Goal: Information Seeking & Learning: Learn about a topic

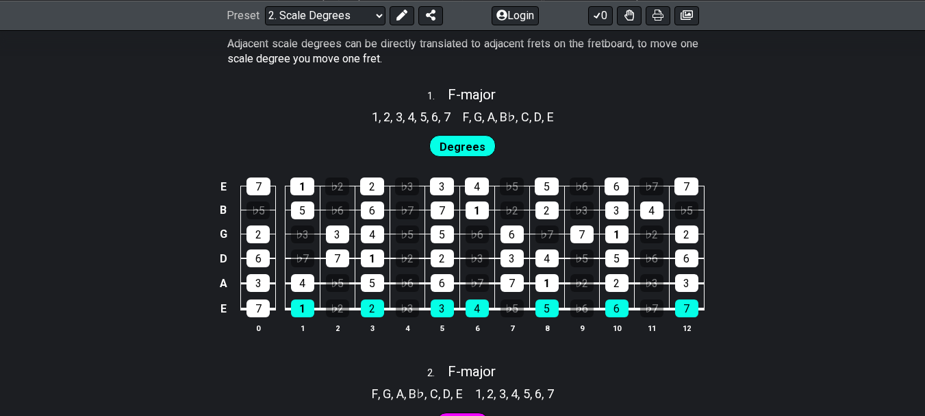
scroll to position [865, 0]
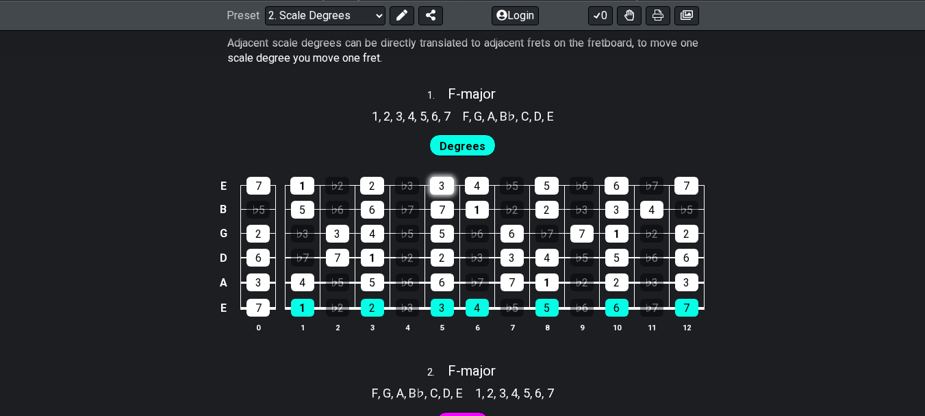
click at [440, 188] on div "3" at bounding box center [442, 186] width 24 height 18
click at [443, 188] on div "3" at bounding box center [442, 186] width 24 height 18
click at [407, 186] on div "♭3" at bounding box center [407, 186] width 24 height 18
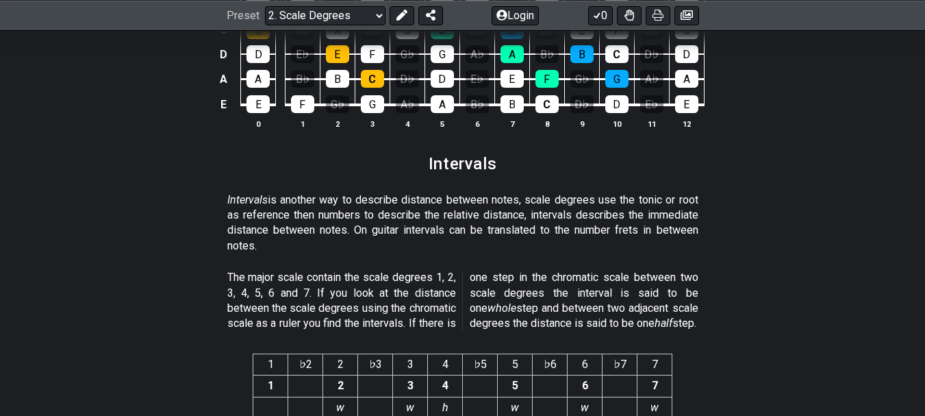
scroll to position [3416, 0]
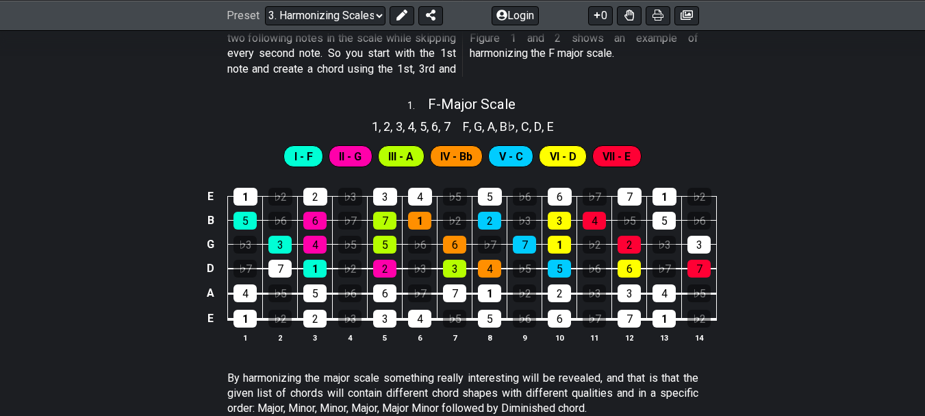
scroll to position [527, 0]
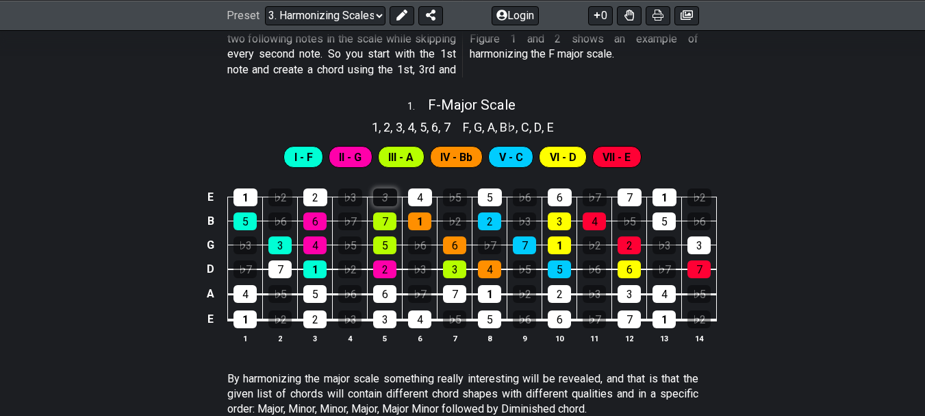
click at [388, 197] on div "3" at bounding box center [385, 197] width 24 height 18
click at [381, 197] on div "3" at bounding box center [385, 197] width 24 height 18
click at [344, 198] on div "♭3" at bounding box center [350, 197] width 24 height 18
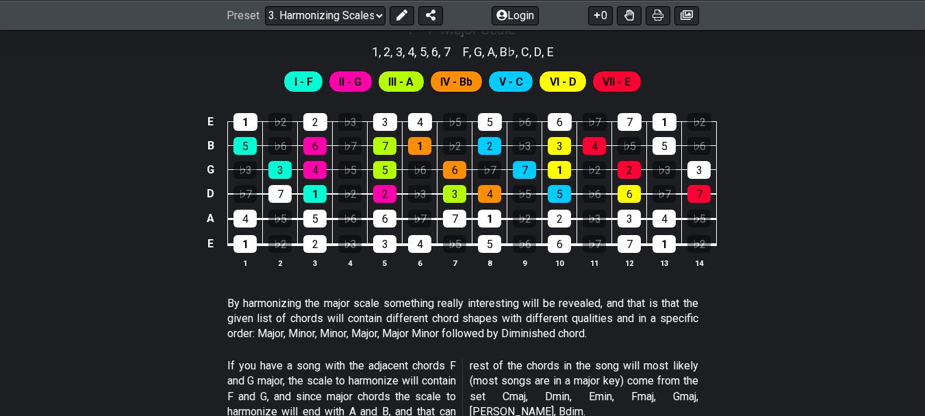
scroll to position [603, 0]
